Goal: Transaction & Acquisition: Obtain resource

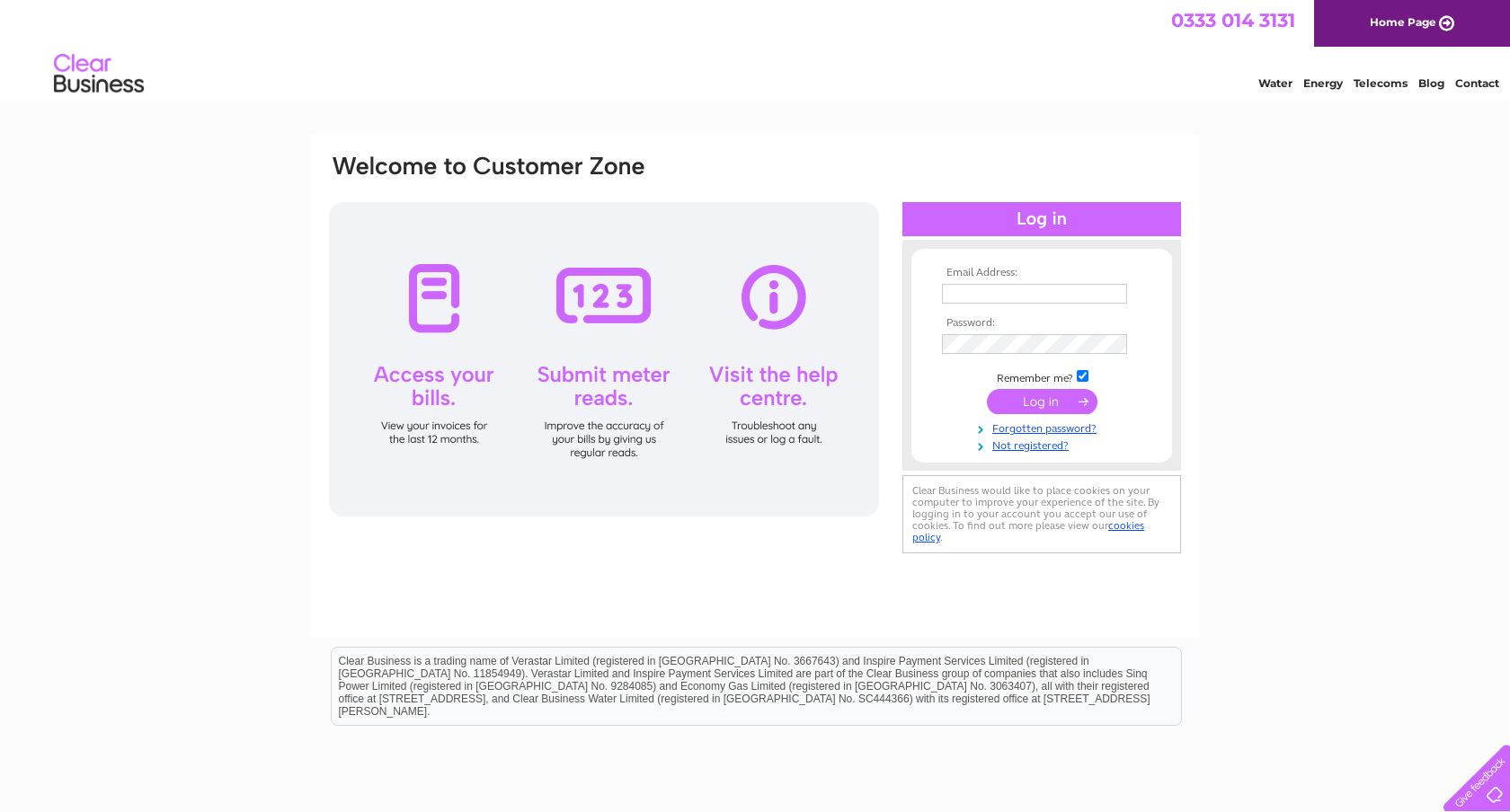
click at [1082, 302] on input "text" at bounding box center [1034, 294] width 185 height 20
type input "media@lwukzone4.org"
click at [1060, 405] on input "submit" at bounding box center [1042, 402] width 111 height 25
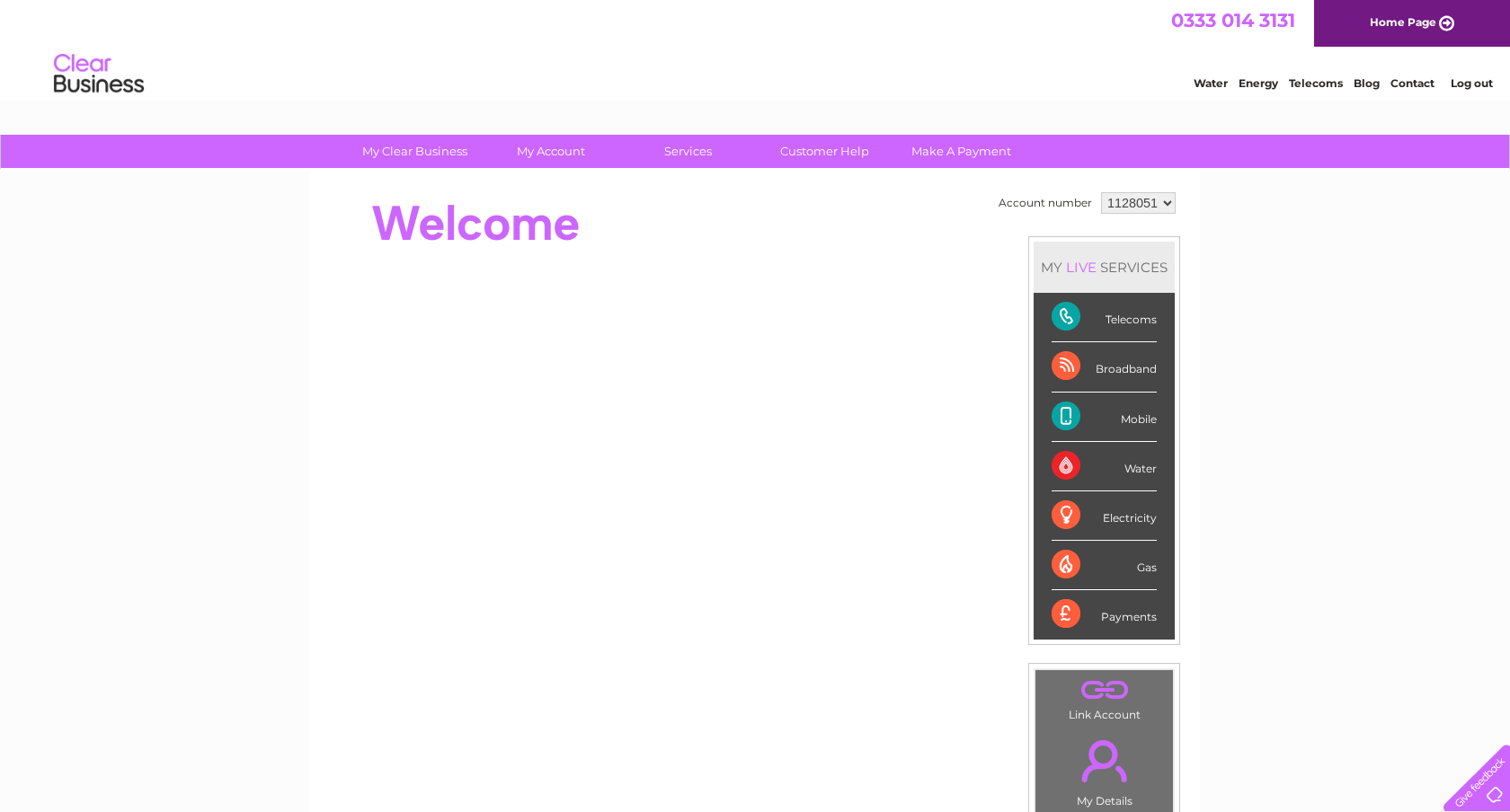
click at [1164, 204] on select "1128051" at bounding box center [1137, 203] width 74 height 21
click at [1100, 193] on select "1128051" at bounding box center [1137, 203] width 74 height 21
click at [1275, 221] on div "My Clear Business Login Details My Details My Preferences Link Account My Accou…" at bounding box center [755, 640] width 1510 height 1009
drag, startPoint x: 1343, startPoint y: 87, endPoint x: 1291, endPoint y: 90, distance: 52.1
click at [1291, 90] on div "Water Energy Telecoms Blog Contact Log out" at bounding box center [1334, 76] width 353 height 37
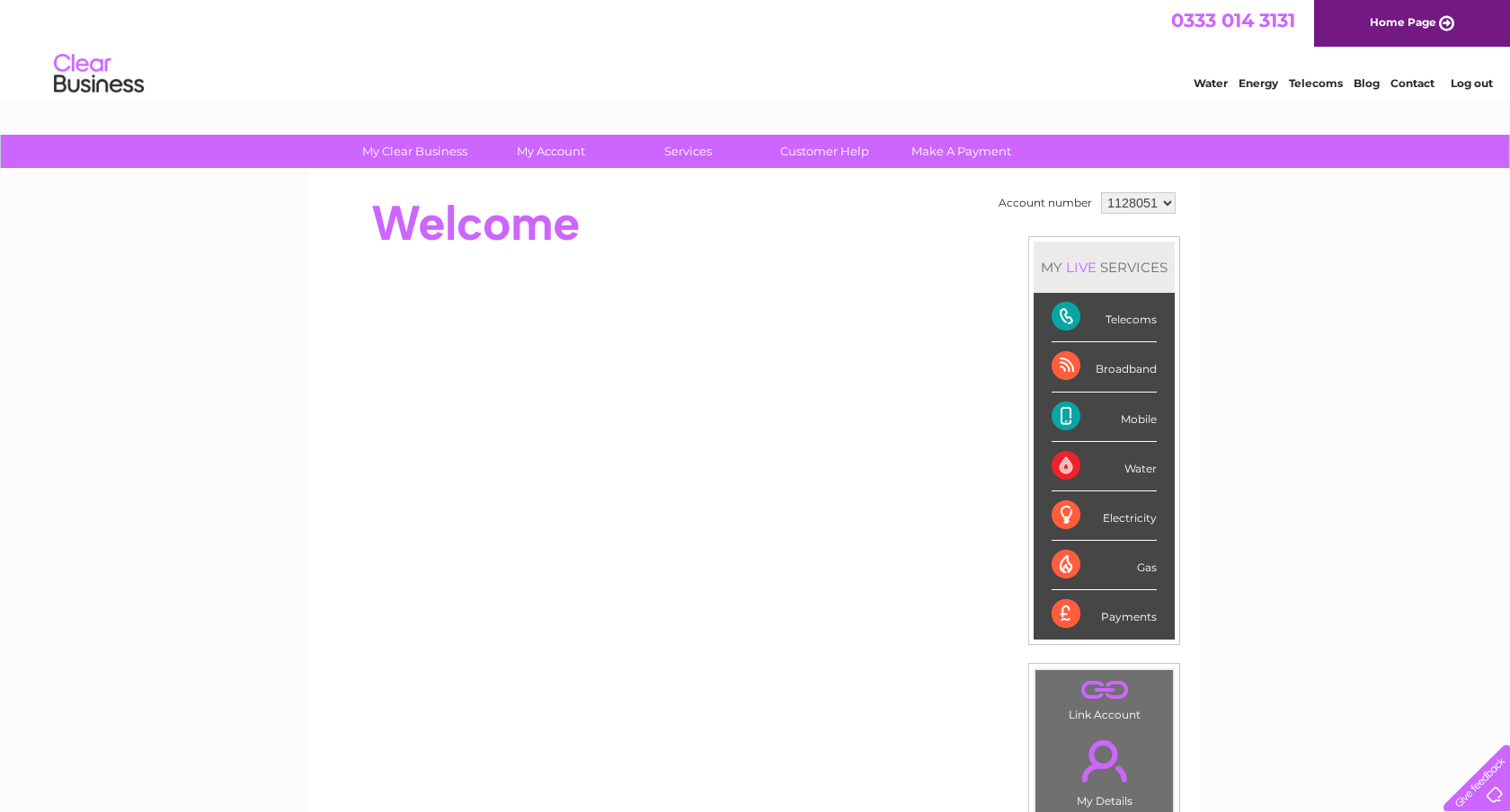
click at [1291, 101] on div "Water Energy Telecoms Blog Contact Log out" at bounding box center [755, 75] width 1510 height 59
click at [1283, 51] on div "Water Energy Telecoms Blog Contact Log out" at bounding box center [755, 75] width 1510 height 59
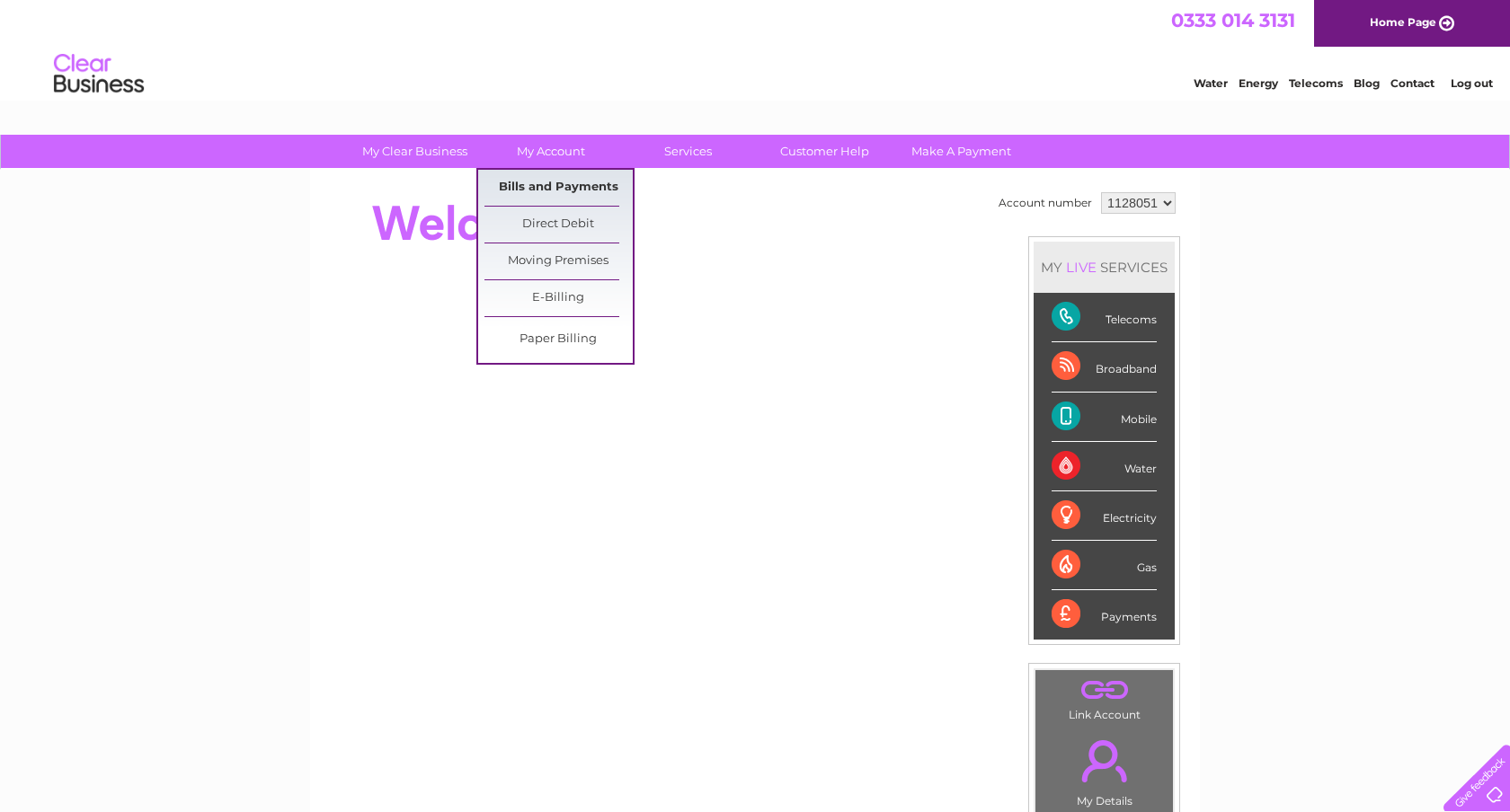
click at [554, 187] on link "Bills and Payments" at bounding box center [559, 187] width 148 height 36
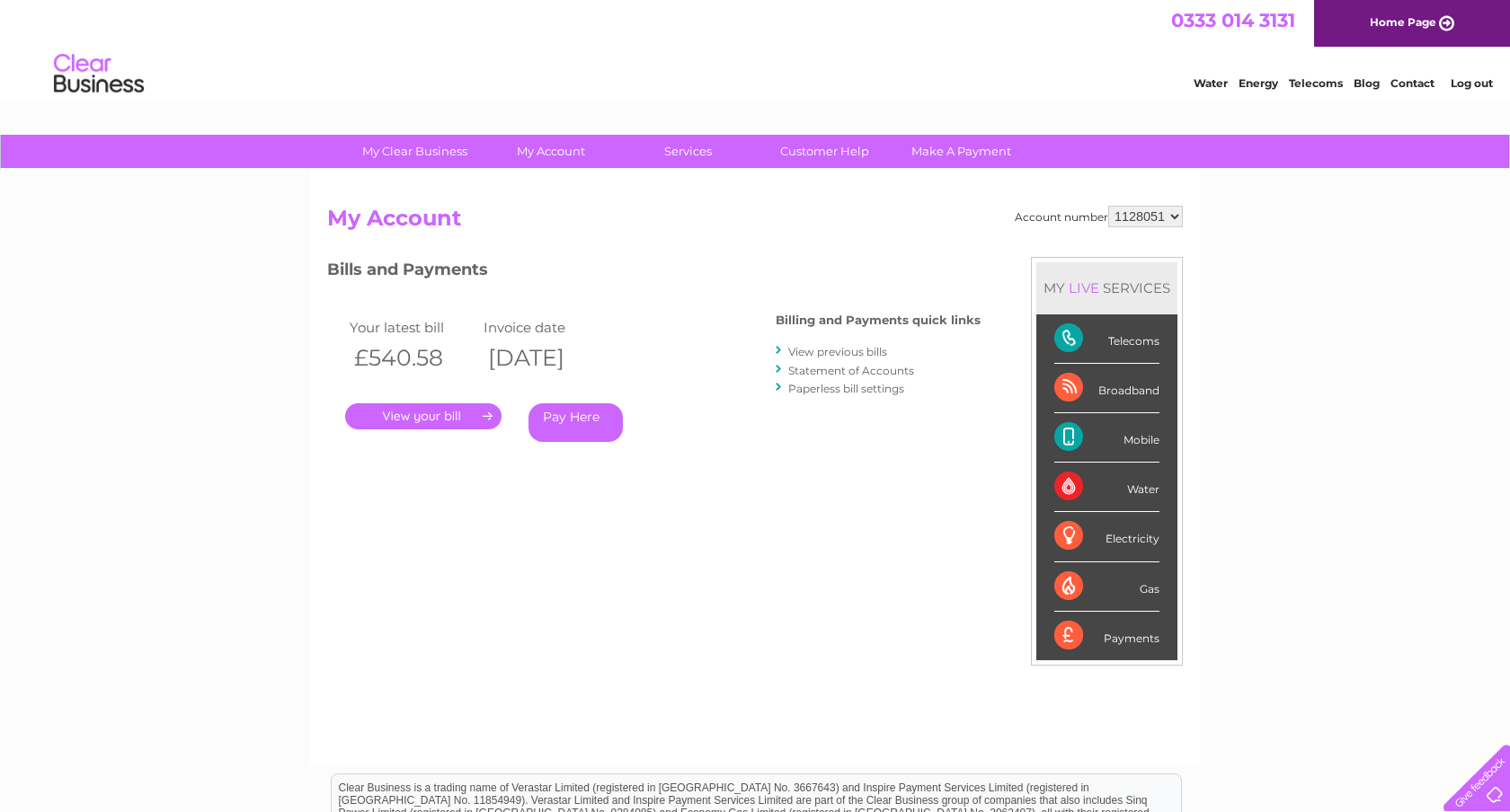
click at [867, 349] on link "View previous bills" at bounding box center [837, 352] width 99 height 13
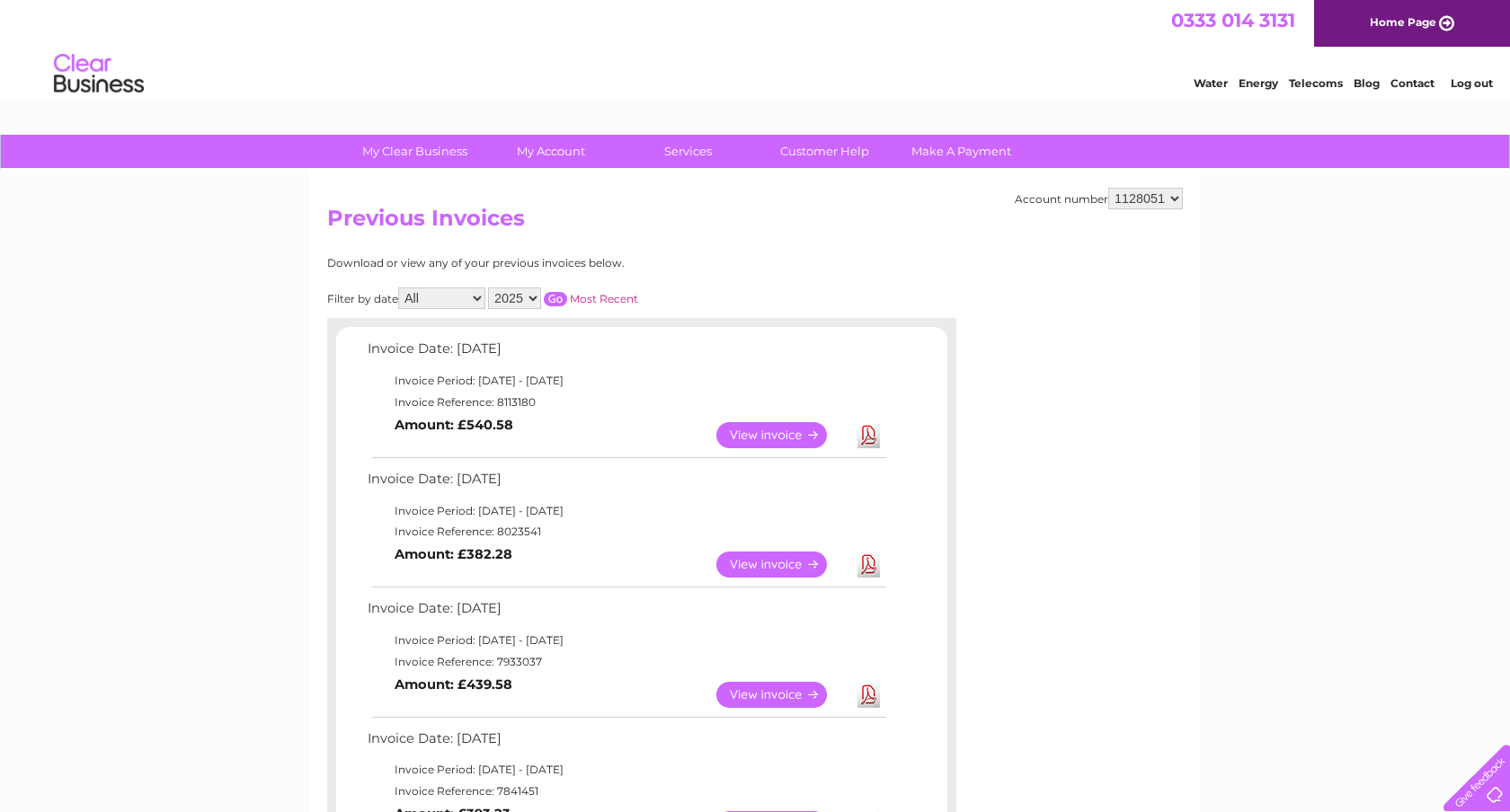
click at [873, 432] on link "Download" at bounding box center [868, 434] width 22 height 26
click at [781, 438] on link "View" at bounding box center [781, 434] width 132 height 26
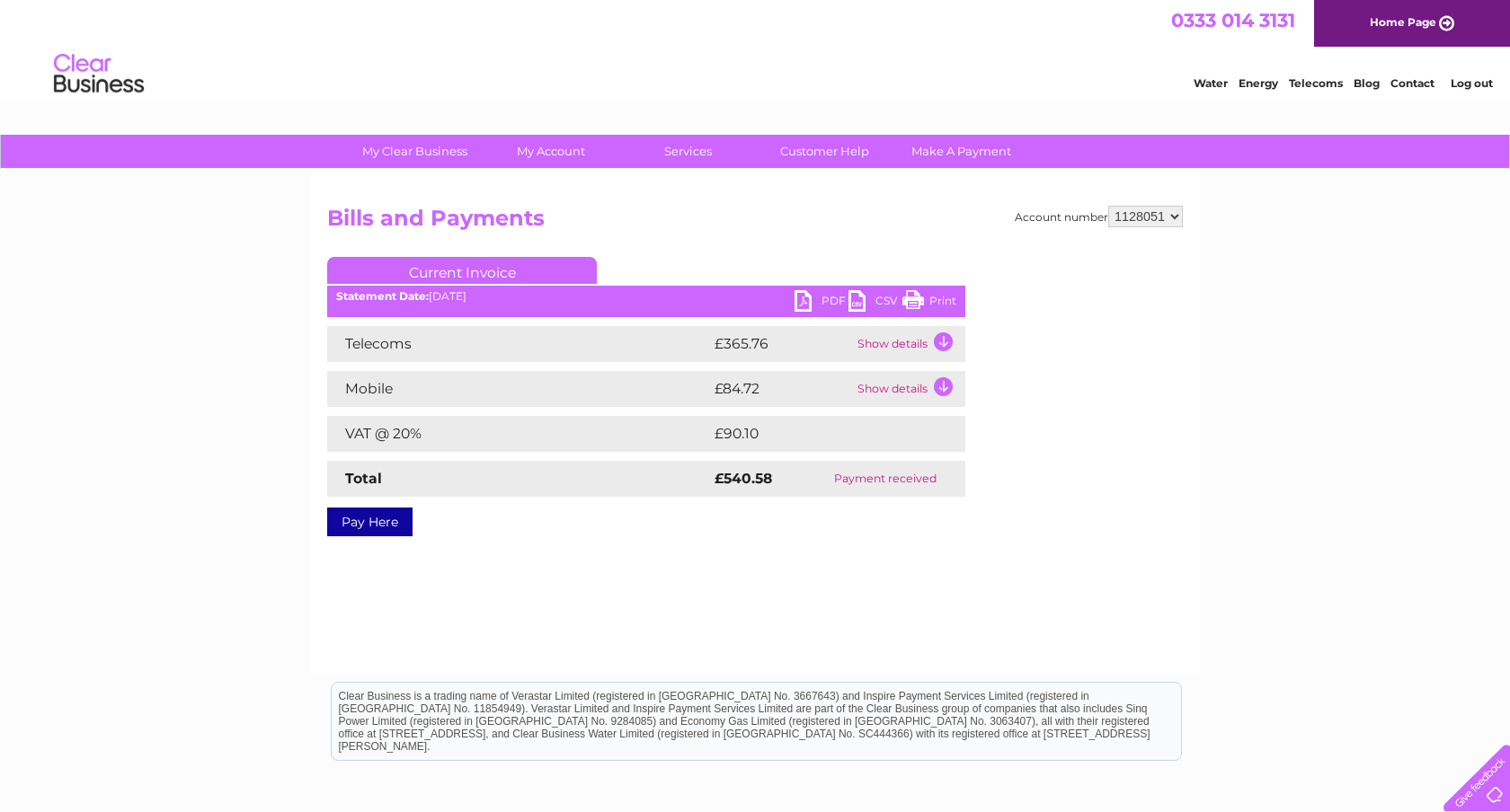
click at [940, 347] on td "Show details" at bounding box center [909, 343] width 113 height 36
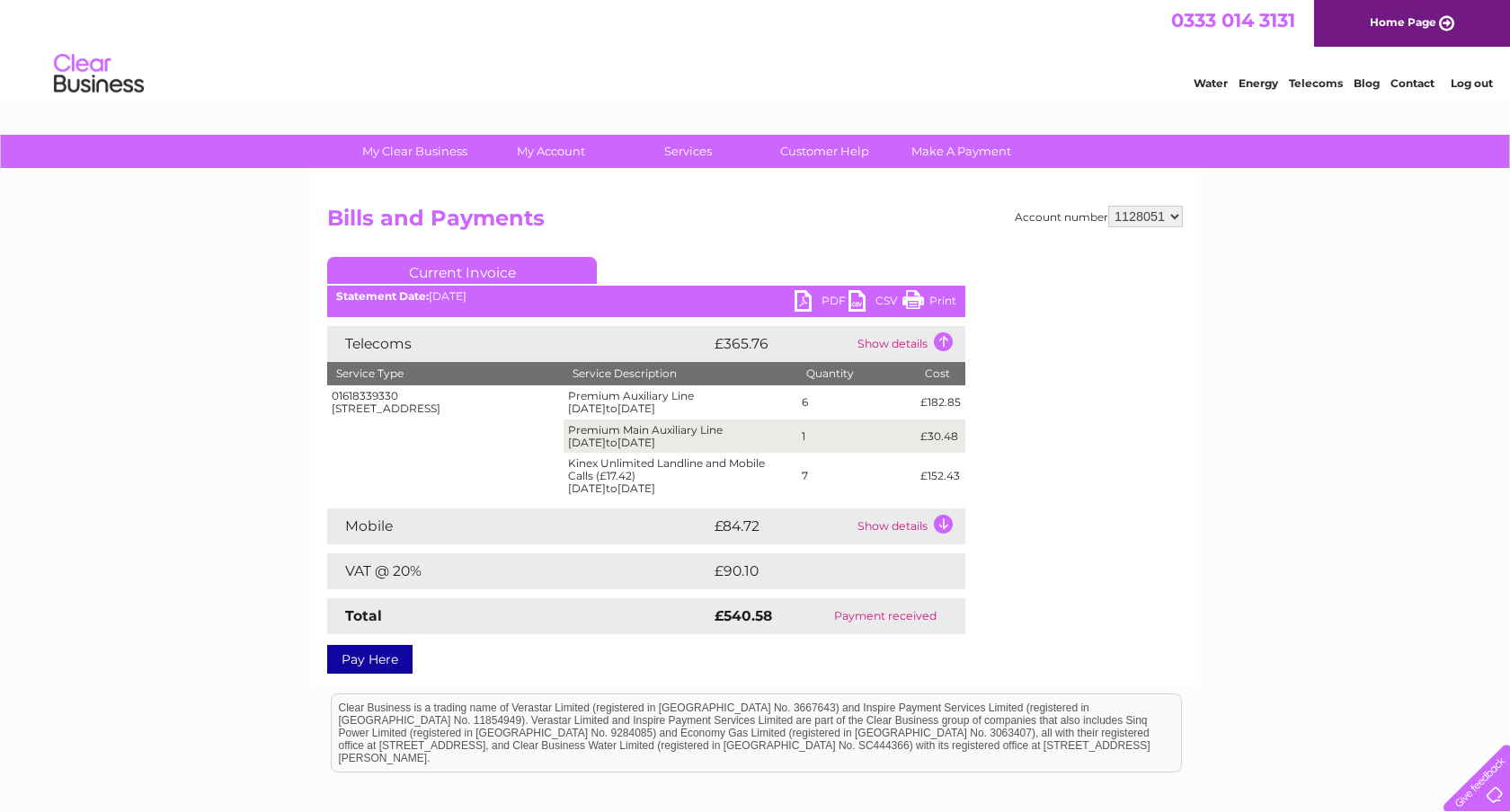
click at [938, 521] on td "Show details" at bounding box center [909, 526] width 113 height 36
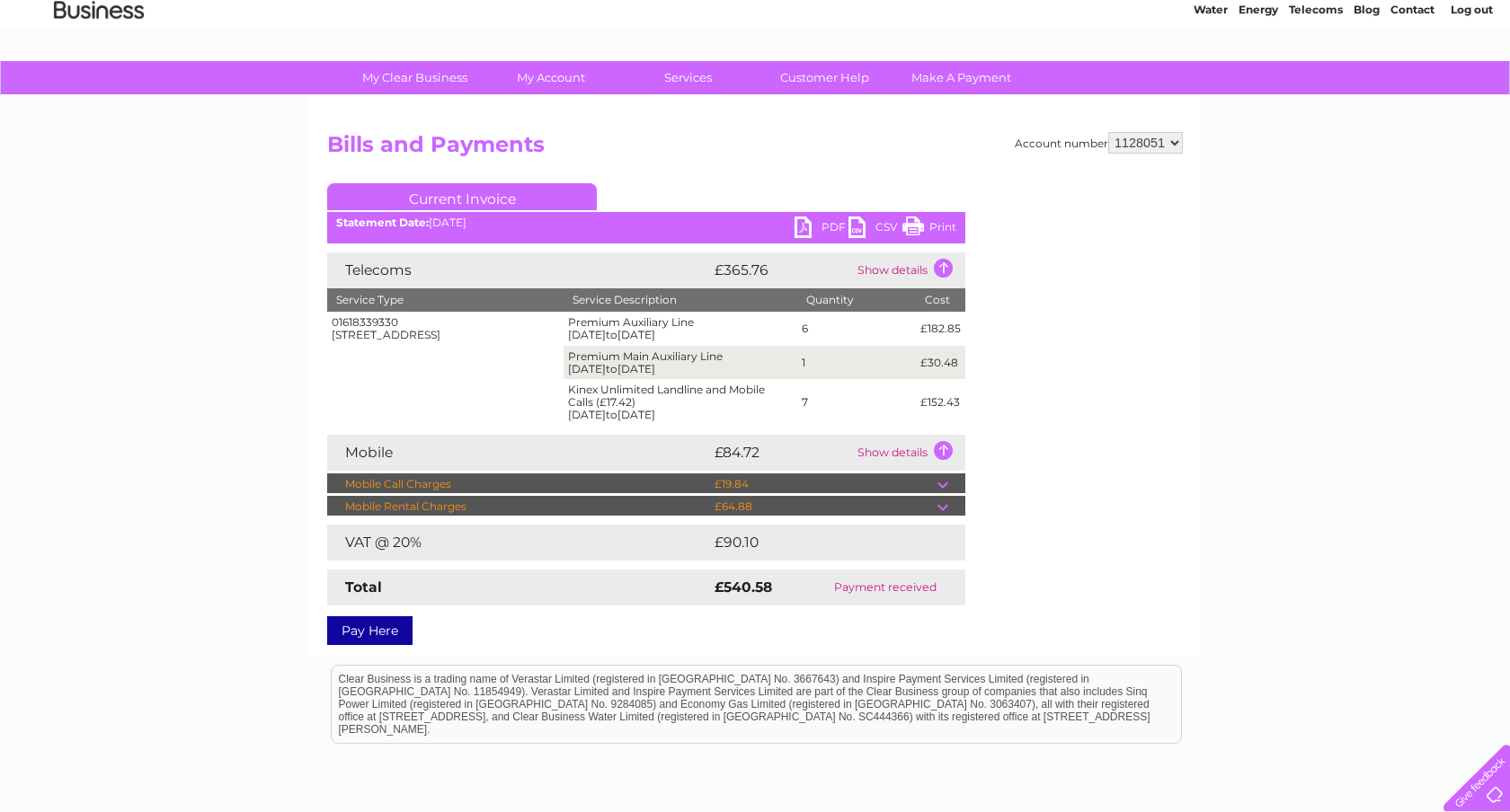
scroll to position [106, 0]
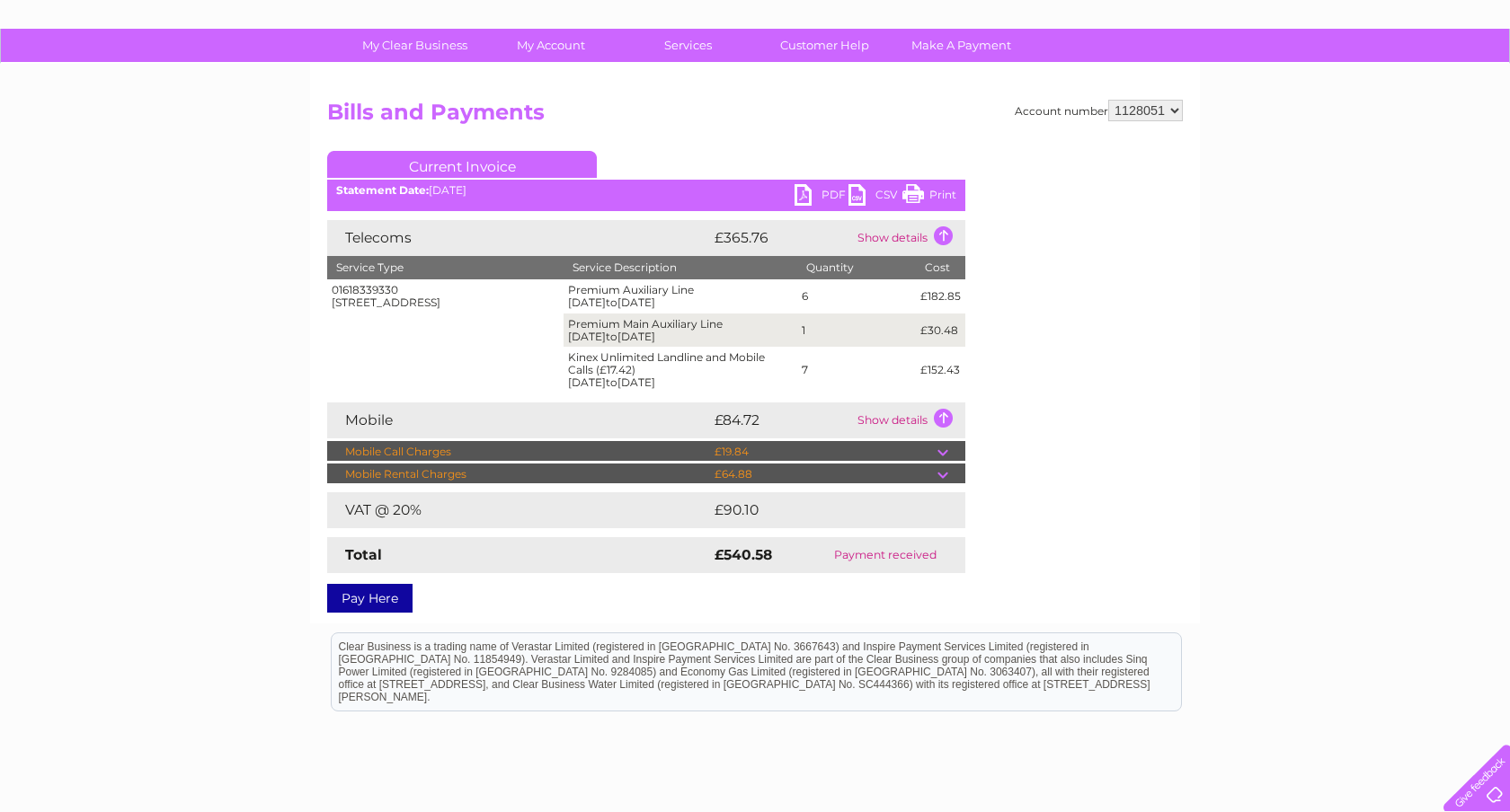
click at [942, 478] on td at bounding box center [951, 474] width 28 height 21
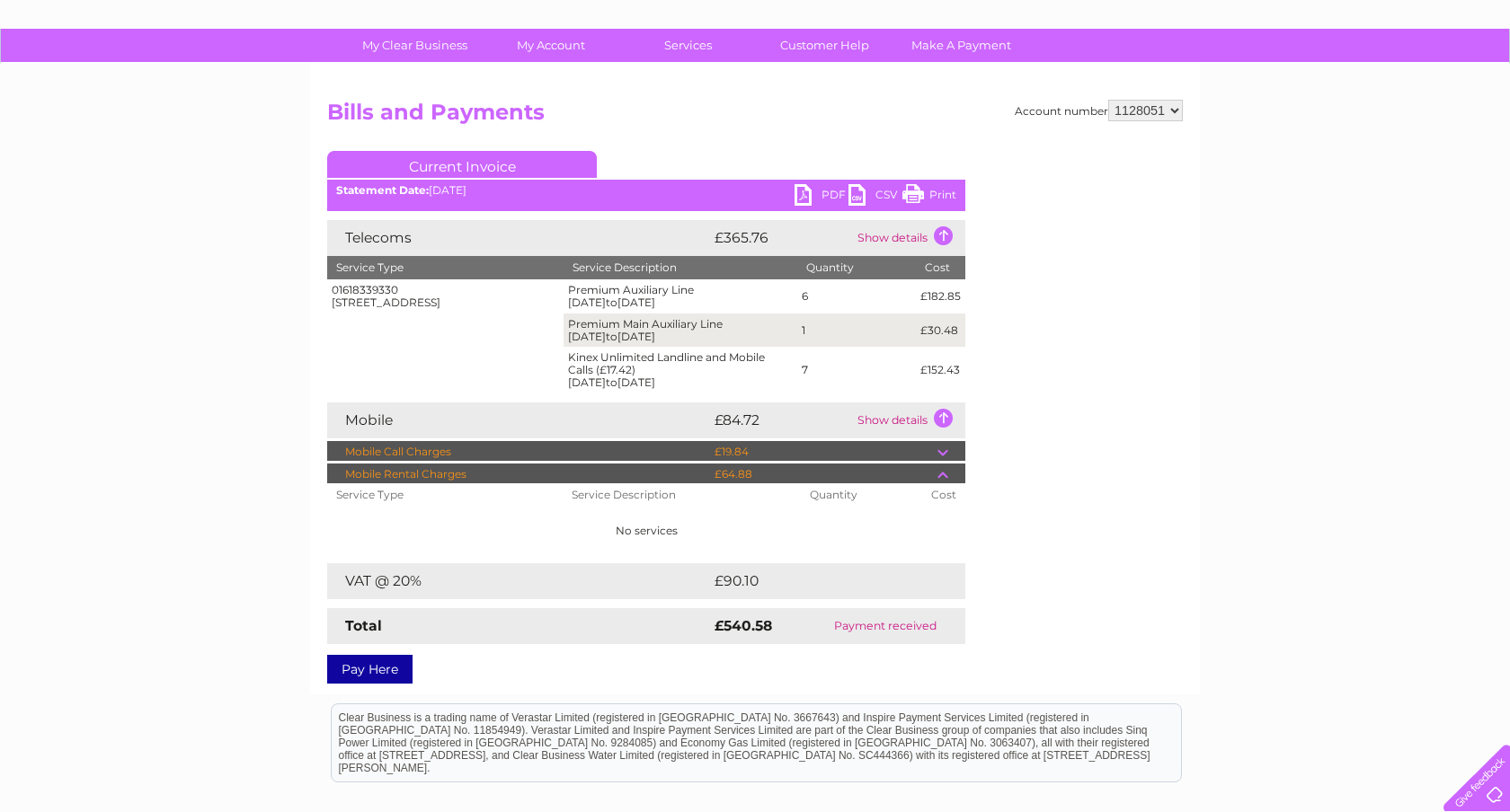
click at [939, 452] on td at bounding box center [951, 452] width 28 height 21
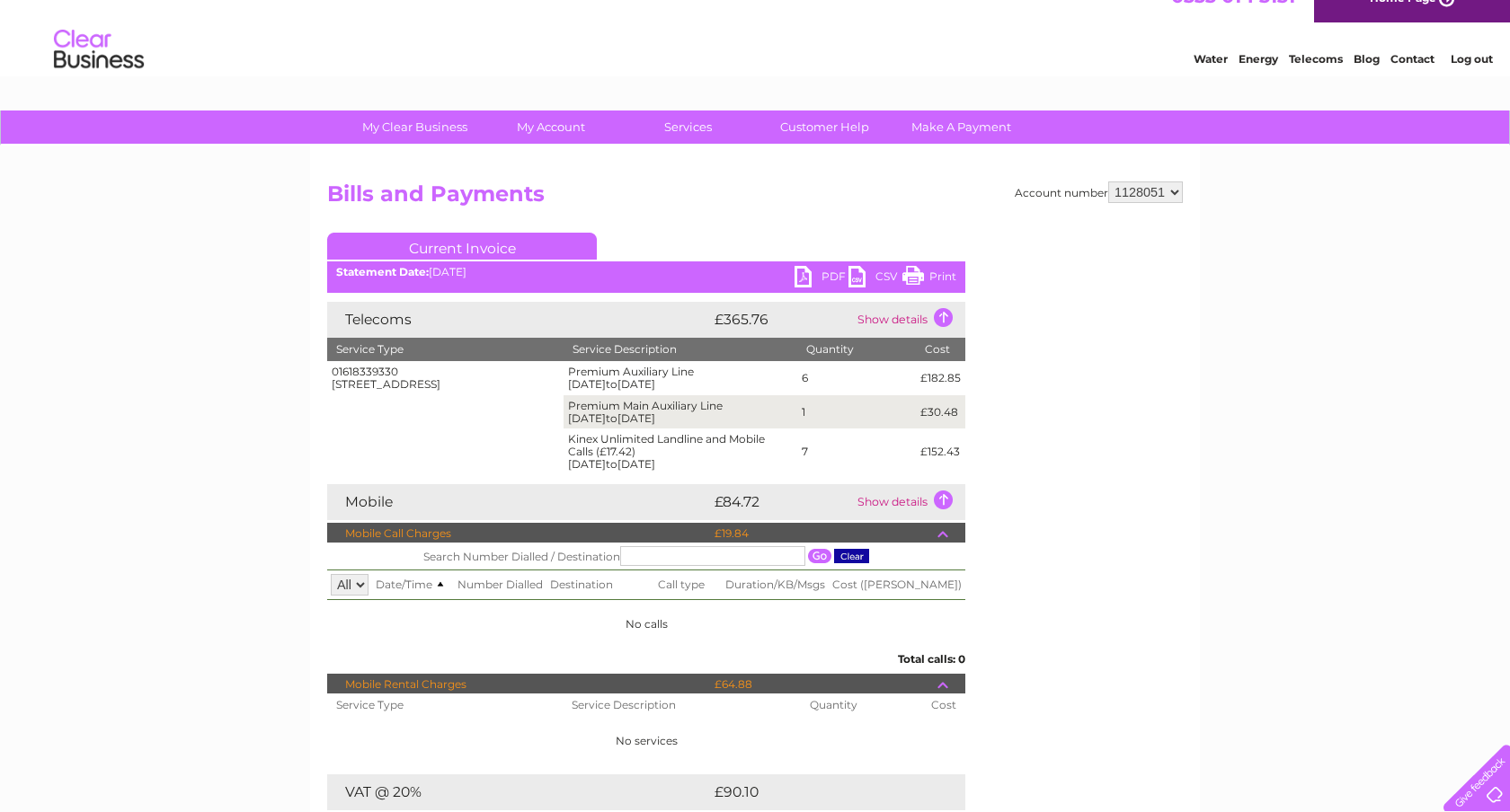
scroll to position [0, 0]
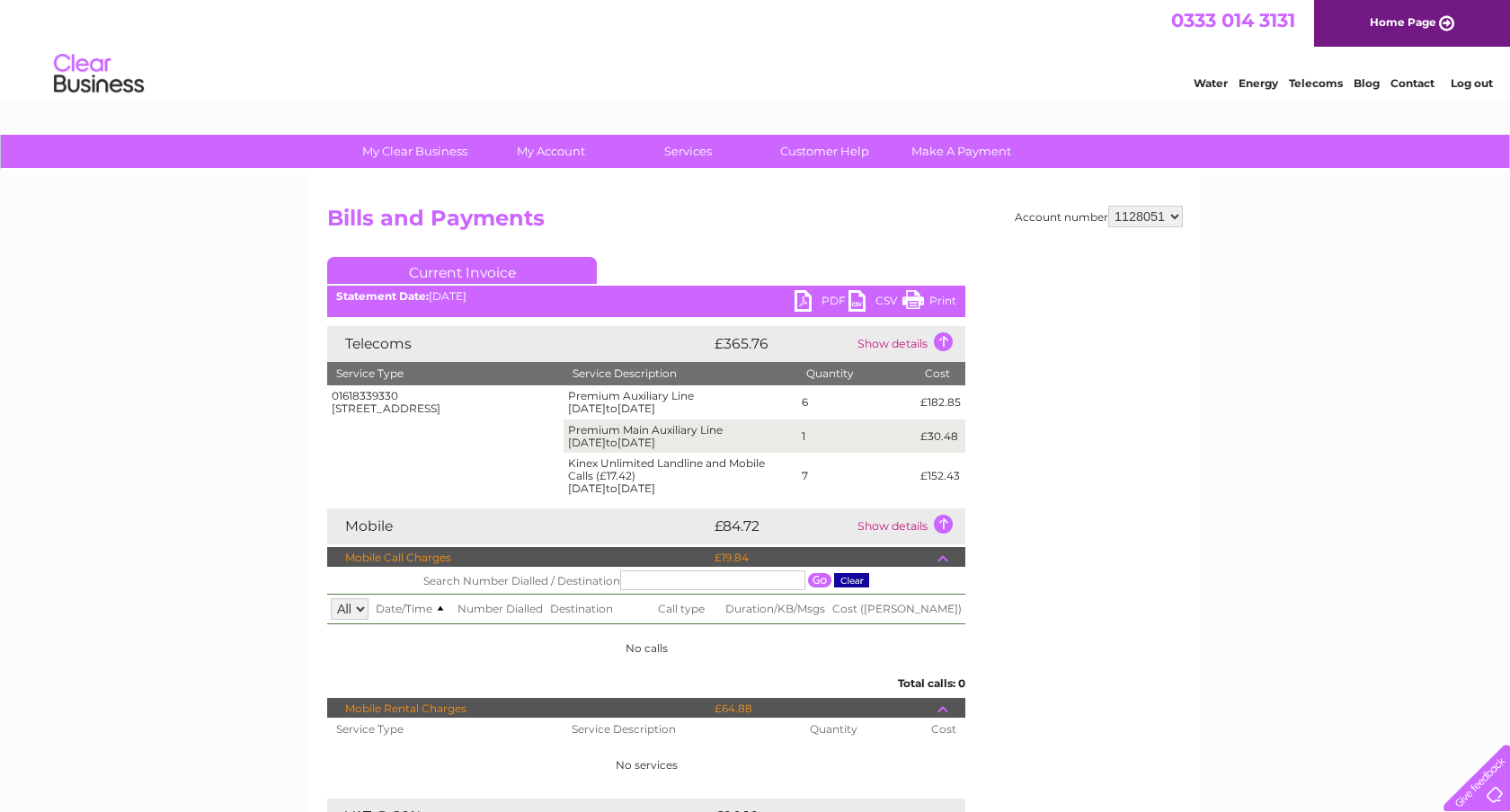
click at [949, 342] on td "Show details" at bounding box center [909, 343] width 113 height 36
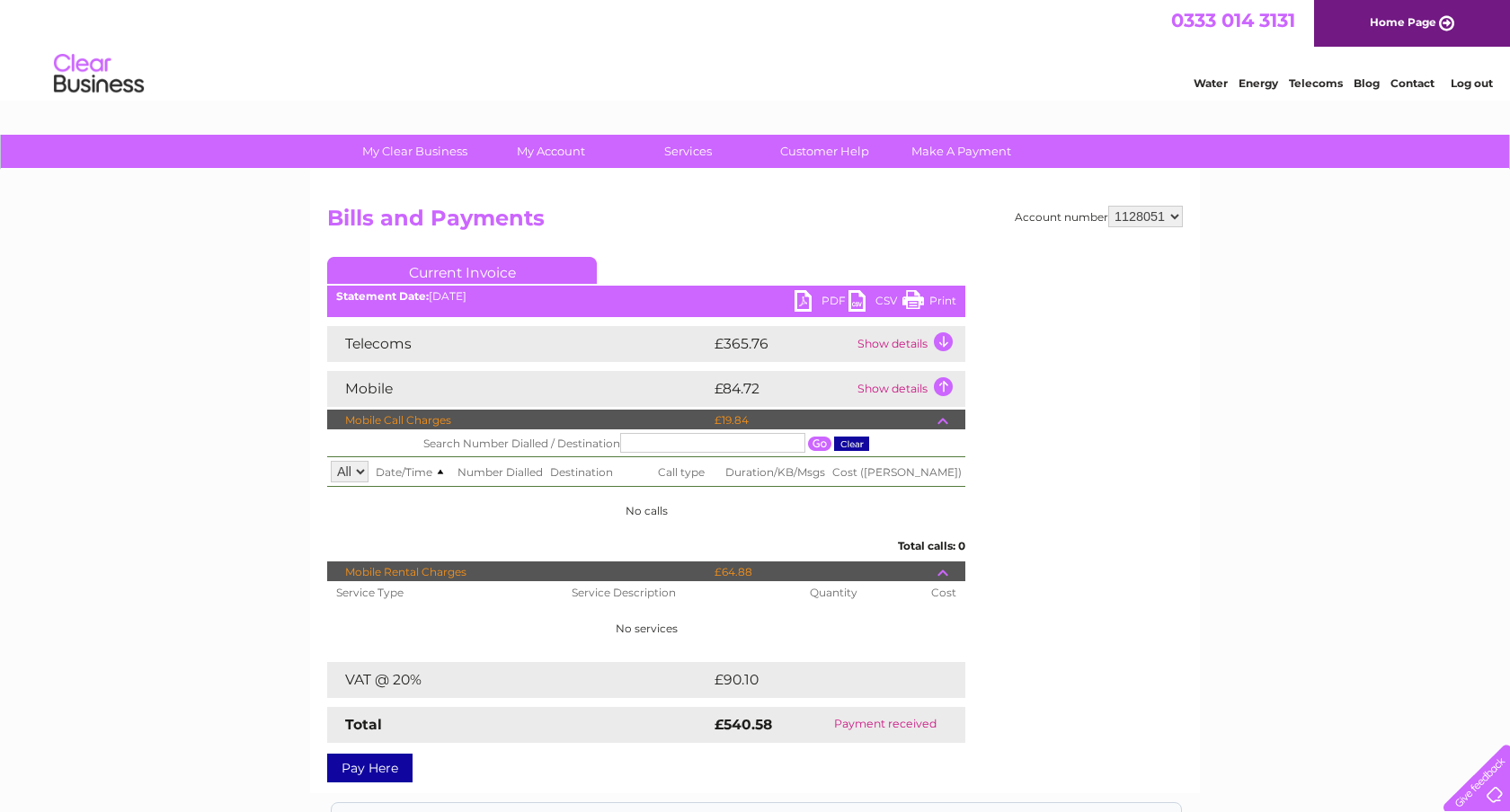
click at [949, 342] on td "Show details" at bounding box center [909, 343] width 113 height 36
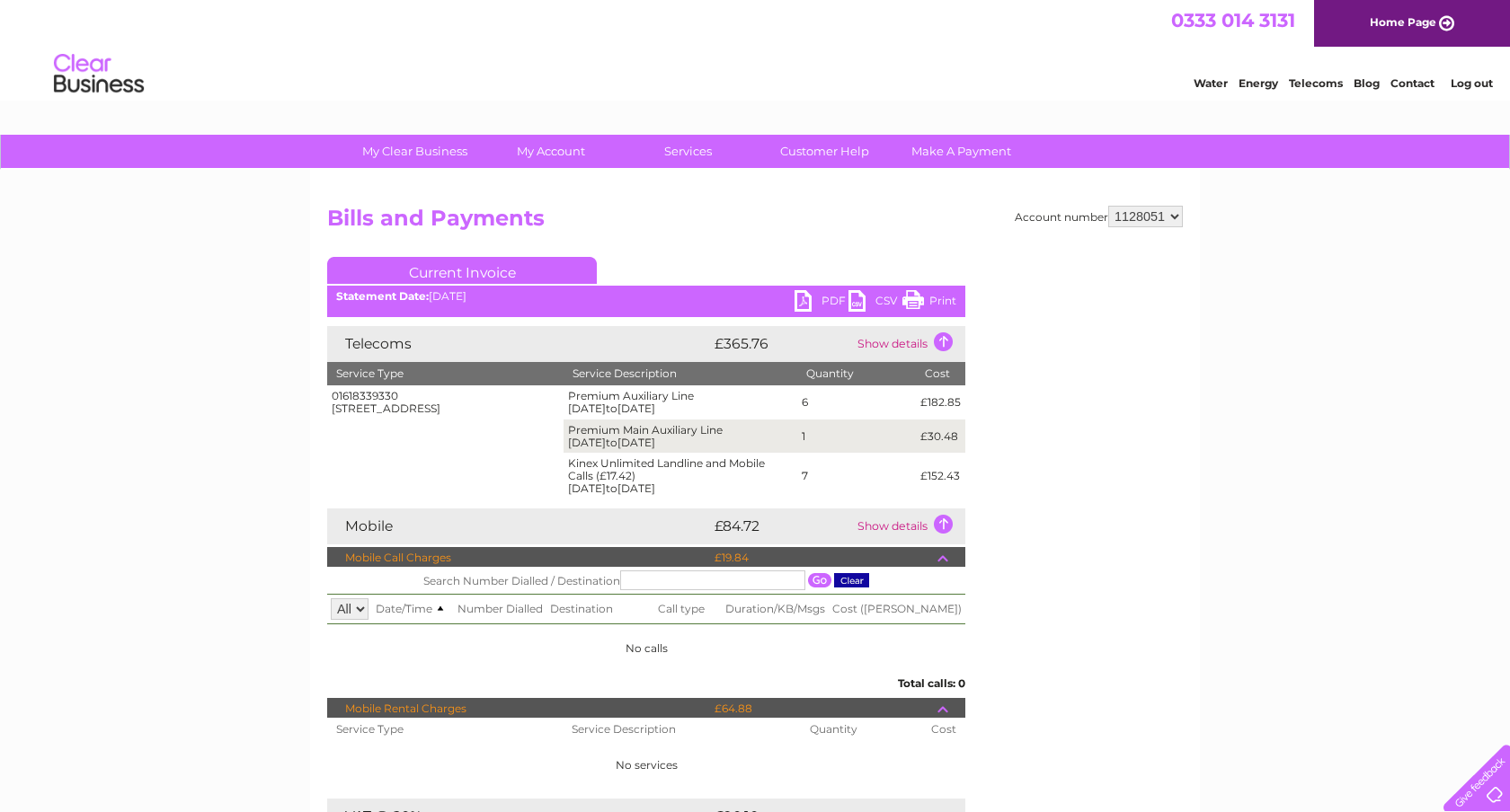
scroll to position [6, 0]
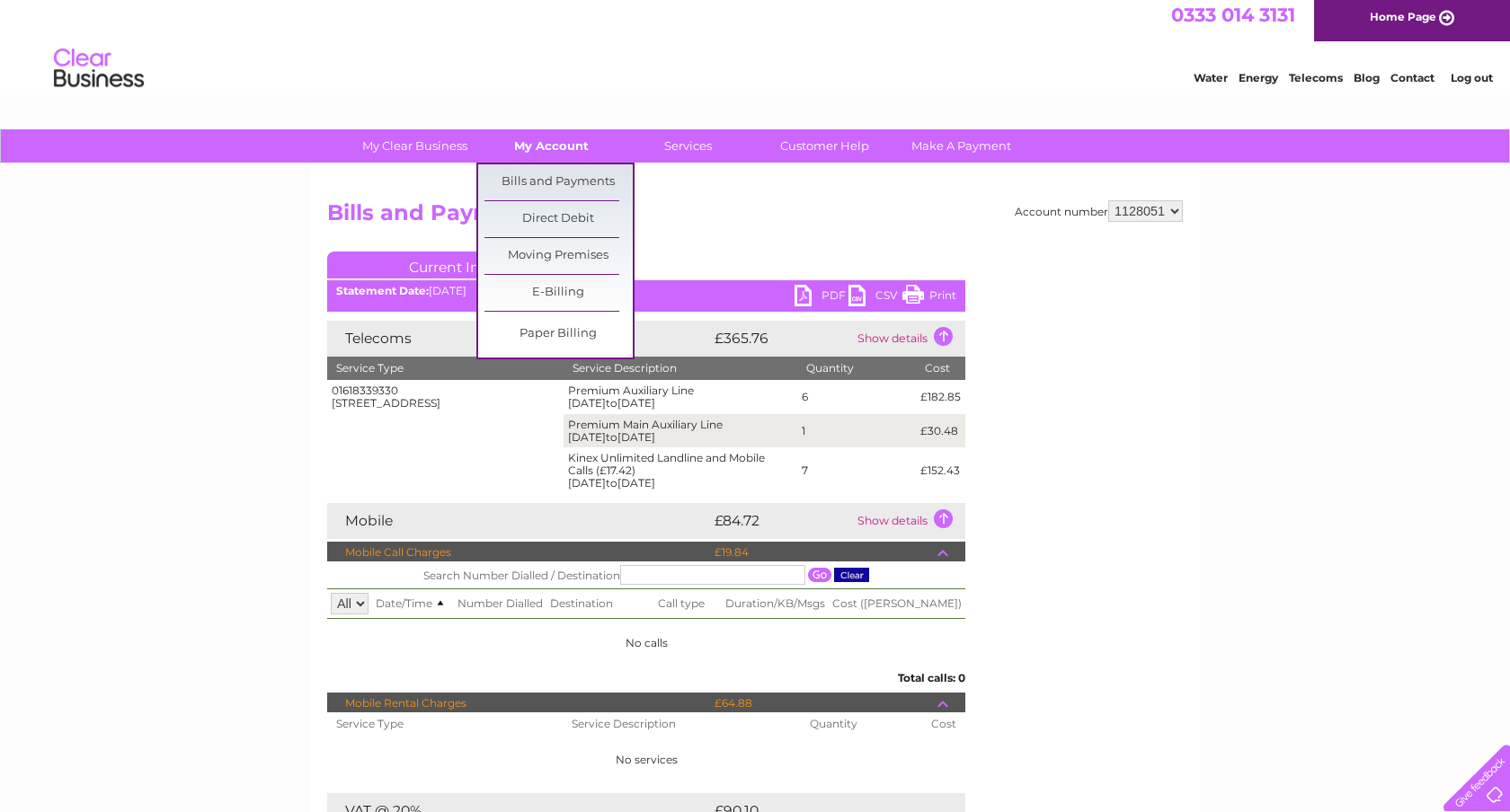
click at [551, 149] on link "My Account" at bounding box center [551, 145] width 148 height 34
